Goal: Task Accomplishment & Management: Use online tool/utility

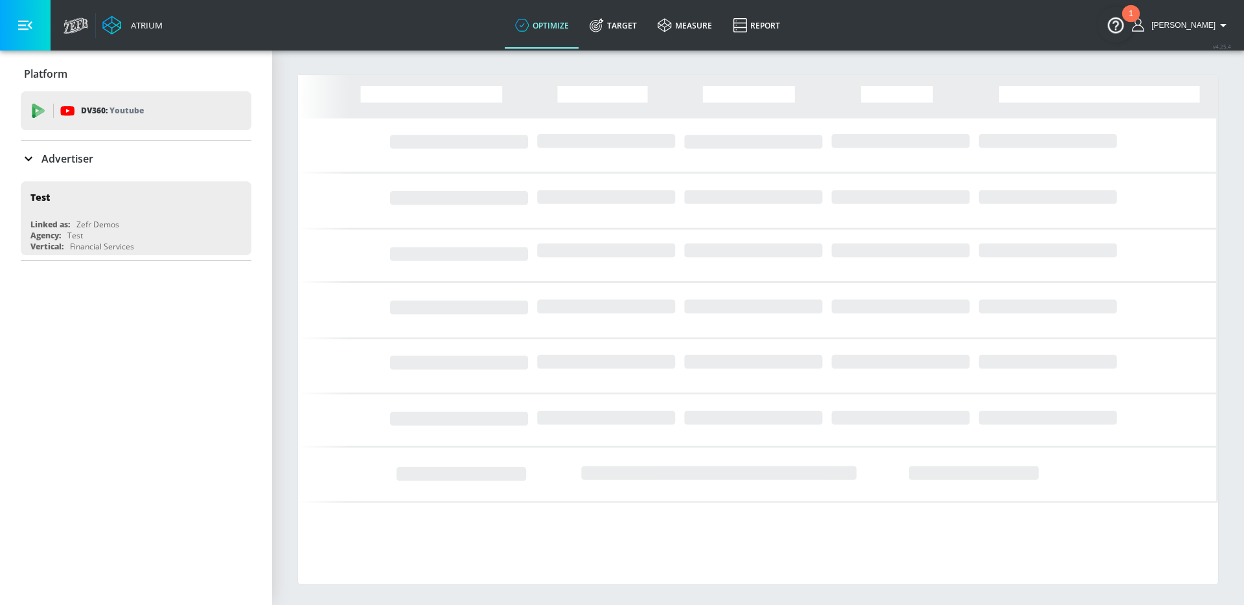
click at [98, 141] on div "Advertiser" at bounding box center [136, 159] width 231 height 36
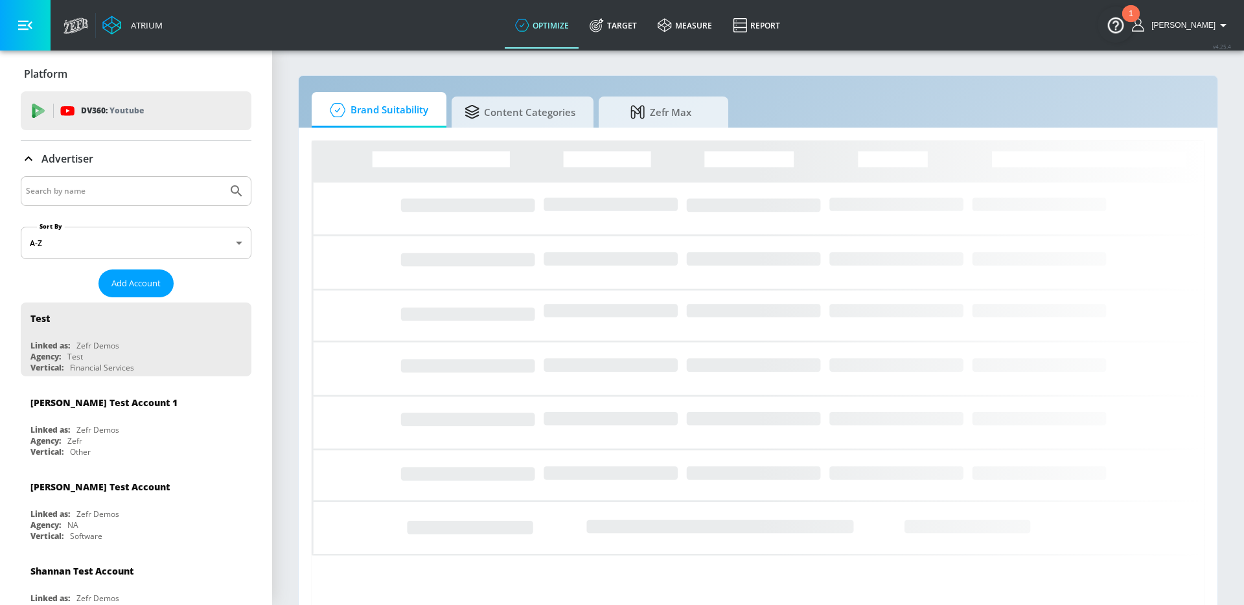
click at [94, 184] on input "Search by name" at bounding box center [124, 191] width 196 height 17
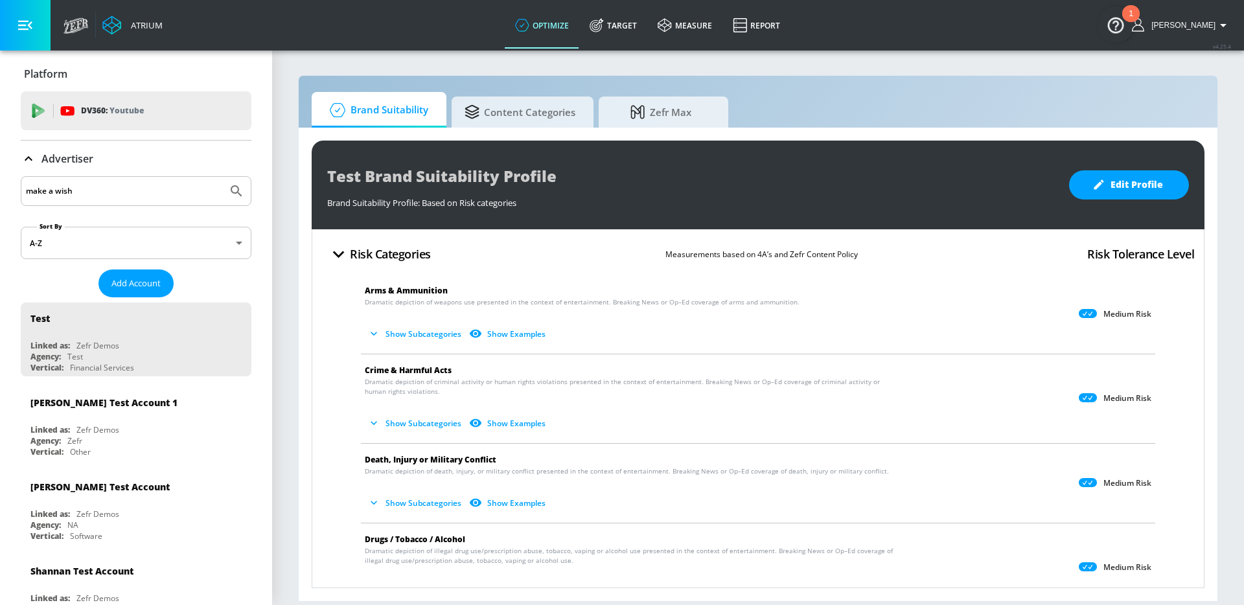
type input "make a wish"
click at [222, 177] on button "Submit Search" at bounding box center [236, 191] width 29 height 29
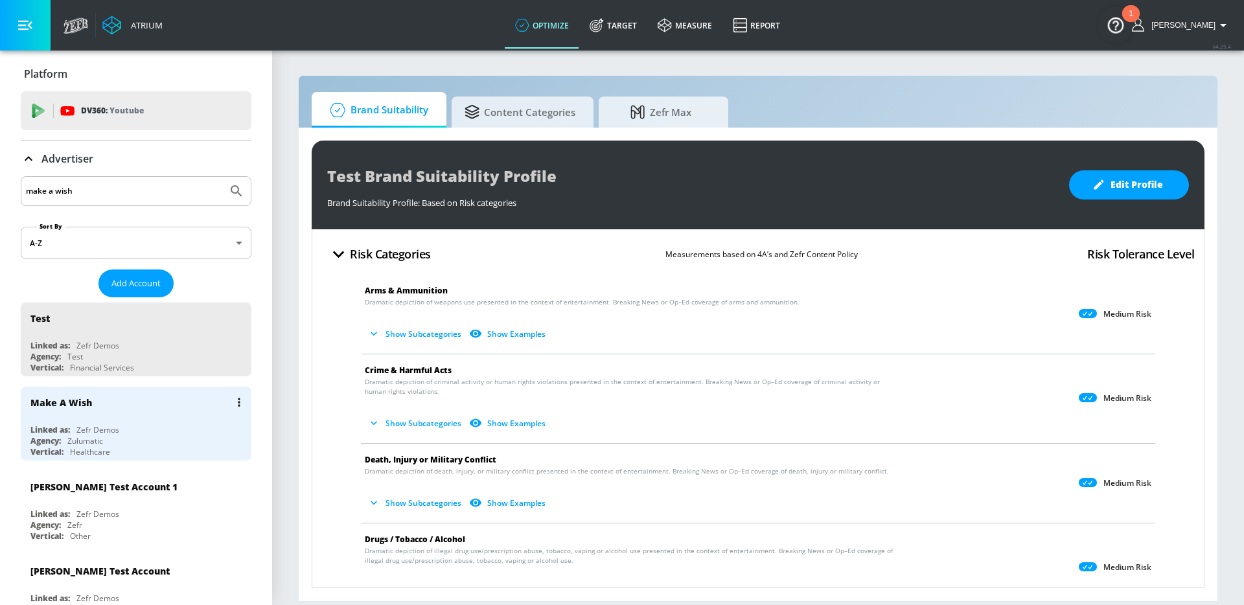
click at [128, 437] on div "Agency: Zulumatic" at bounding box center [139, 440] width 218 height 11
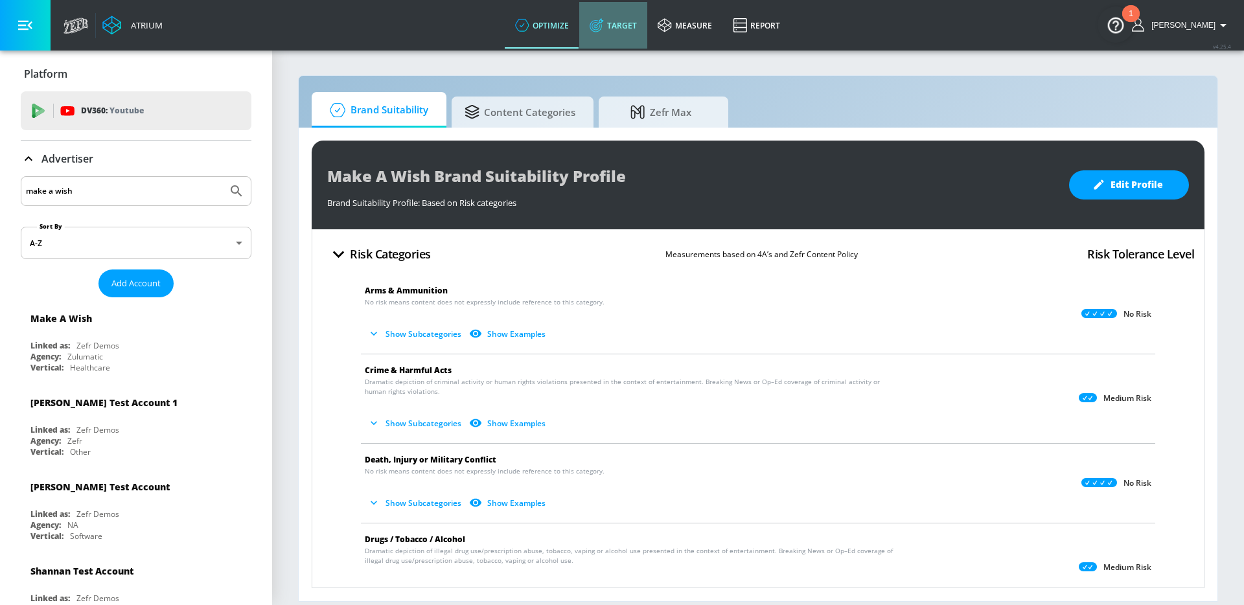
click at [646, 21] on link "Target" at bounding box center [613, 25] width 68 height 47
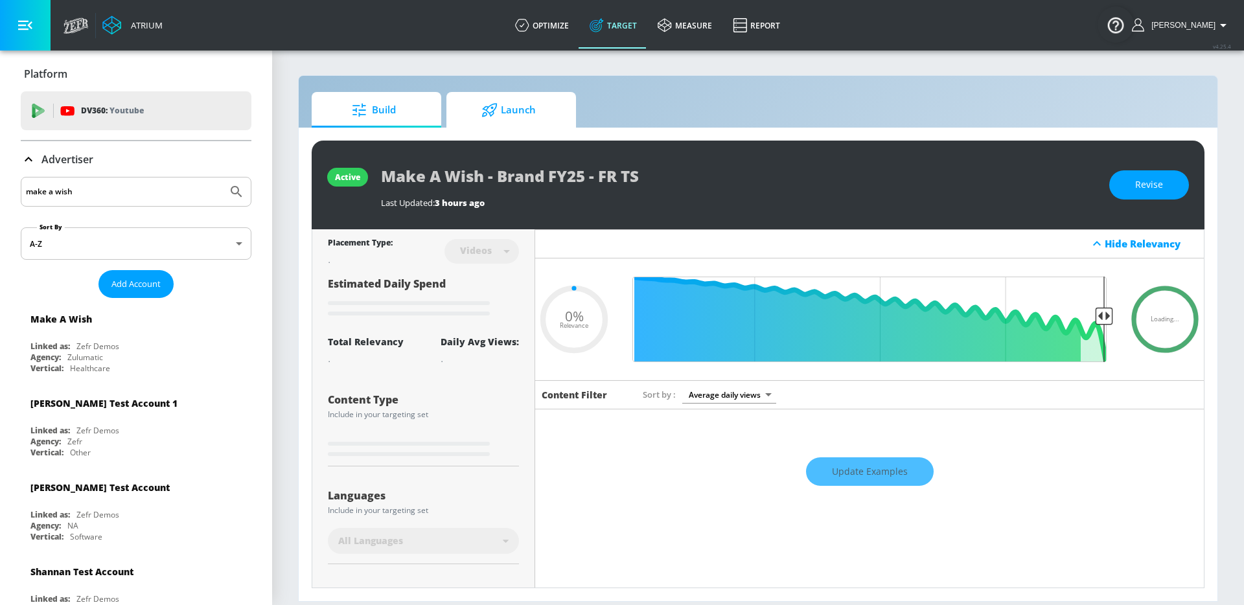
type input "0.05"
click at [563, 102] on link "Launch" at bounding box center [511, 110] width 130 height 36
